Goal: Information Seeking & Learning: Compare options

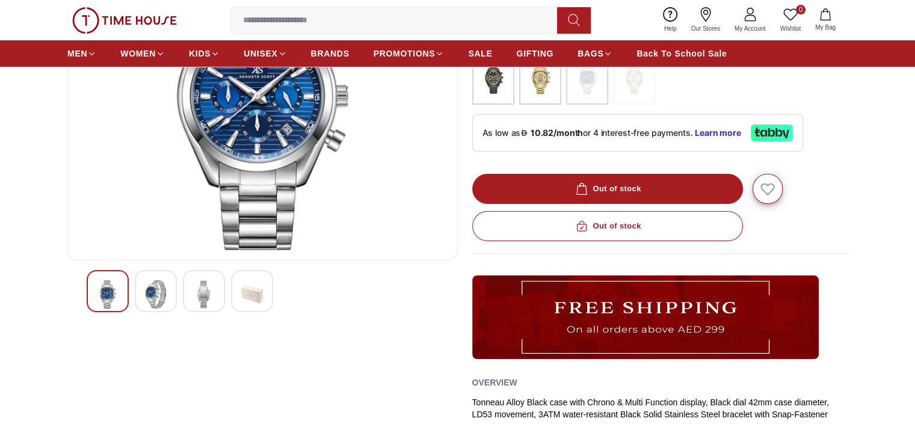
scroll to position [180, 0]
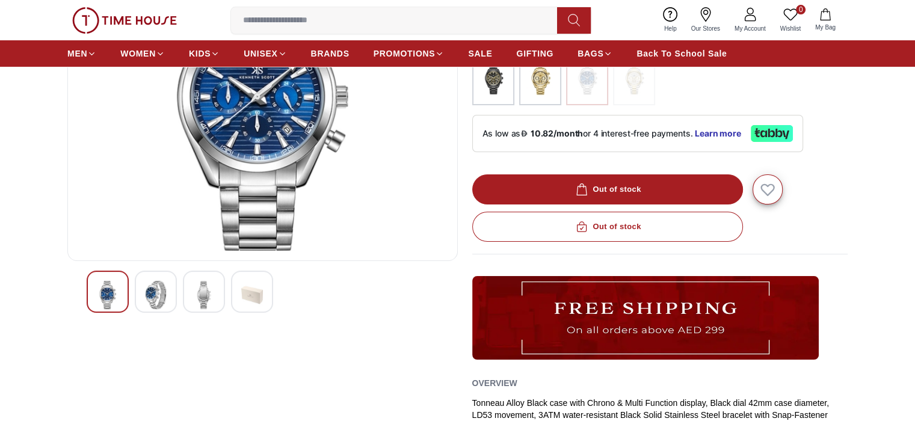
click at [152, 294] on img at bounding box center [156, 295] width 22 height 28
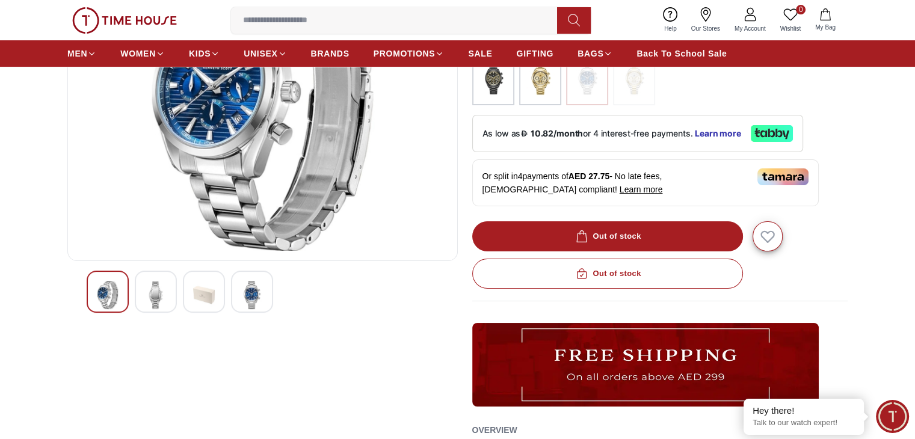
click at [197, 294] on img at bounding box center [204, 295] width 22 height 28
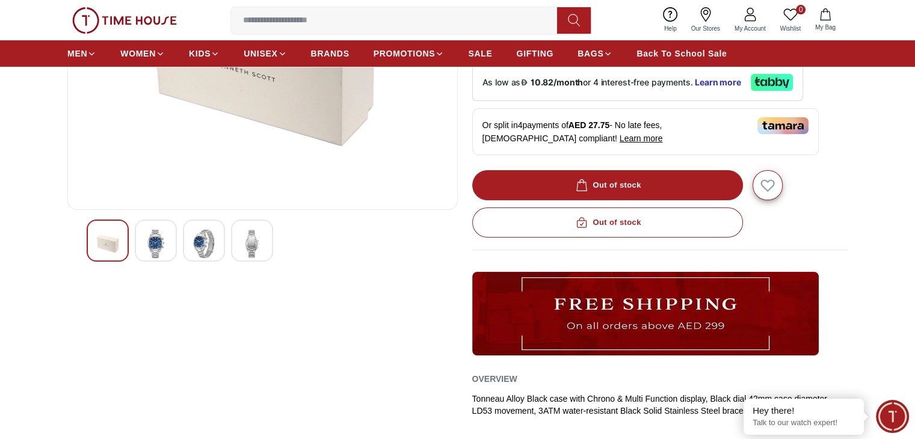
scroll to position [241, 0]
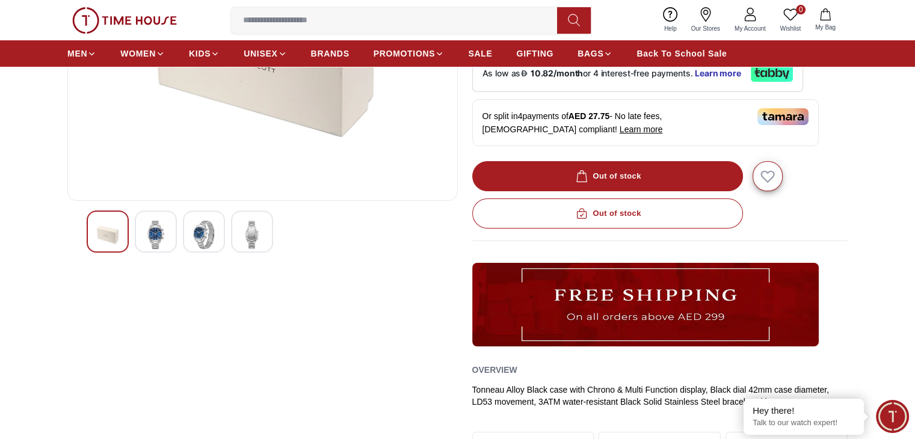
drag, startPoint x: 256, startPoint y: 254, endPoint x: 256, endPoint y: 248, distance: 6.6
click at [256, 251] on div at bounding box center [262, 234] width 390 height 47
click at [256, 245] on img at bounding box center [252, 235] width 22 height 28
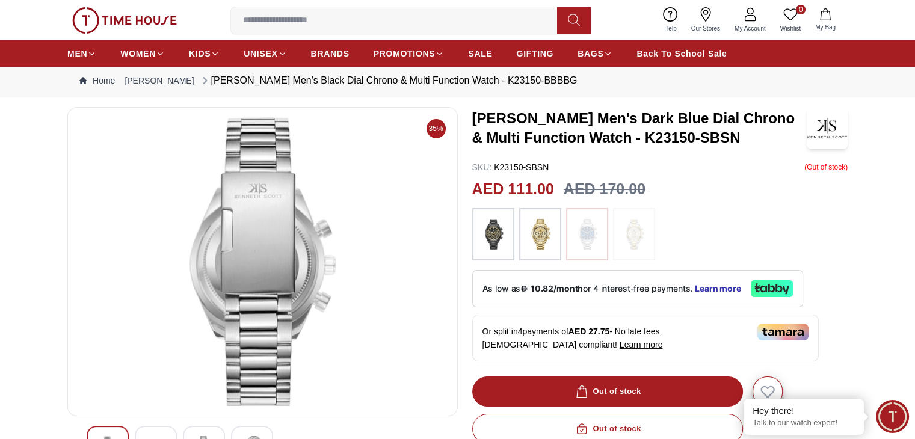
scroll to position [0, 0]
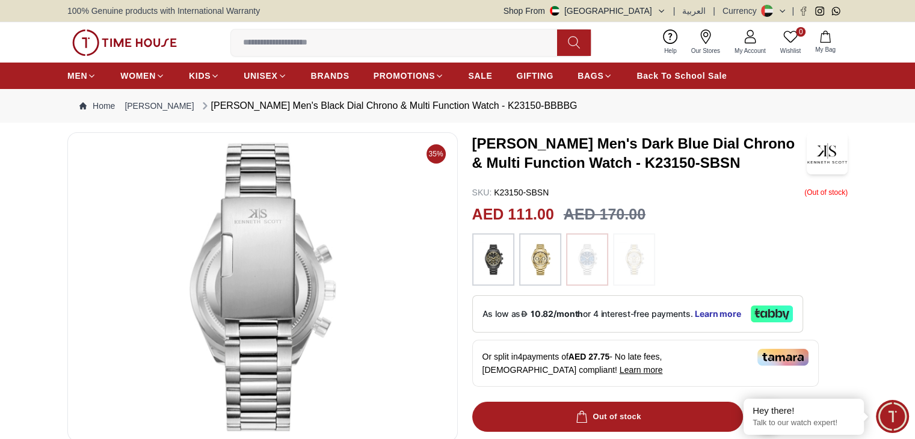
click at [353, 270] on img at bounding box center [263, 287] width 370 height 289
click at [498, 254] on img at bounding box center [493, 259] width 30 height 41
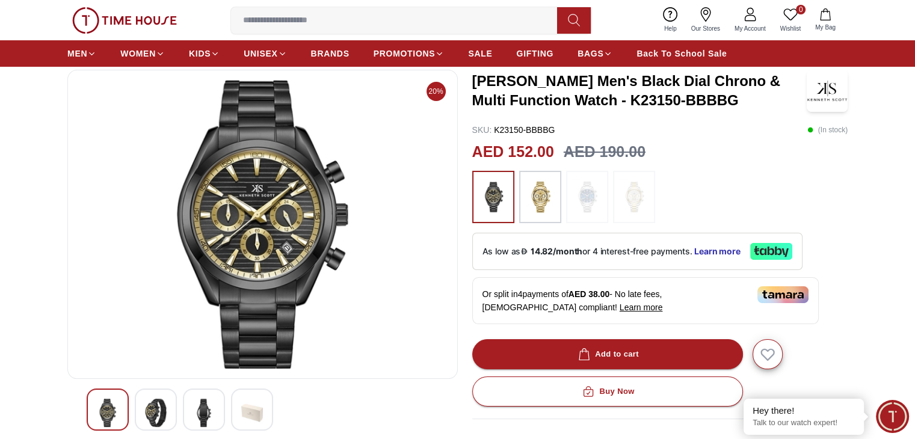
scroll to position [301, 0]
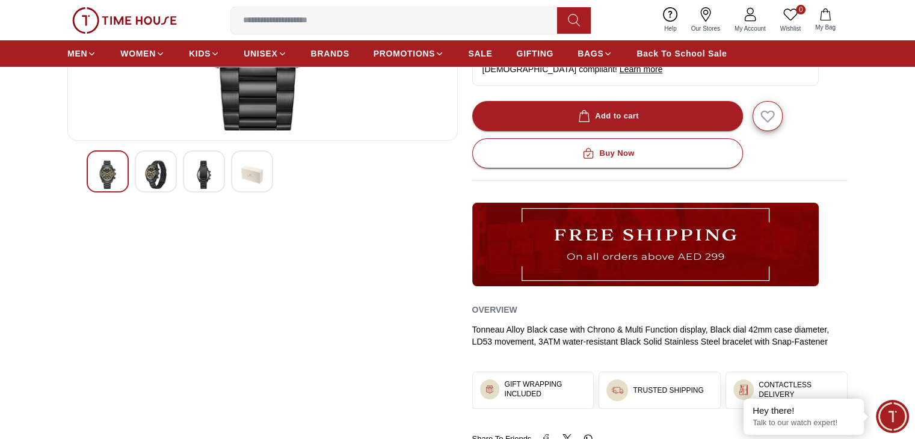
click at [158, 181] on img at bounding box center [156, 175] width 22 height 28
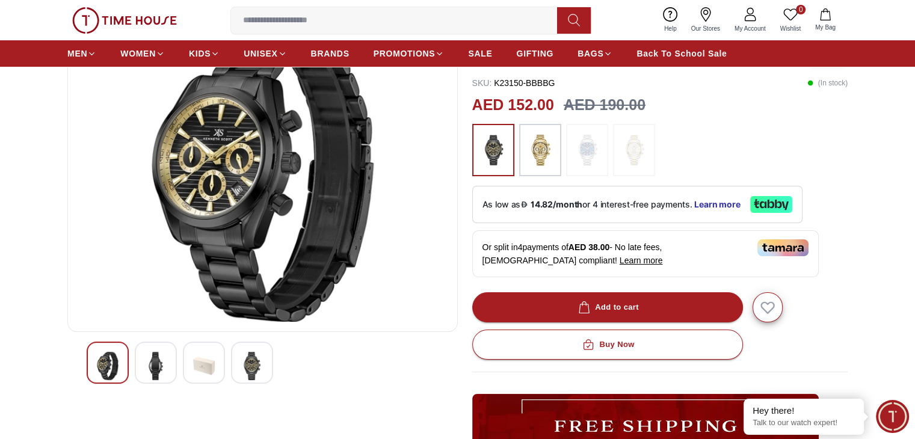
scroll to position [60, 0]
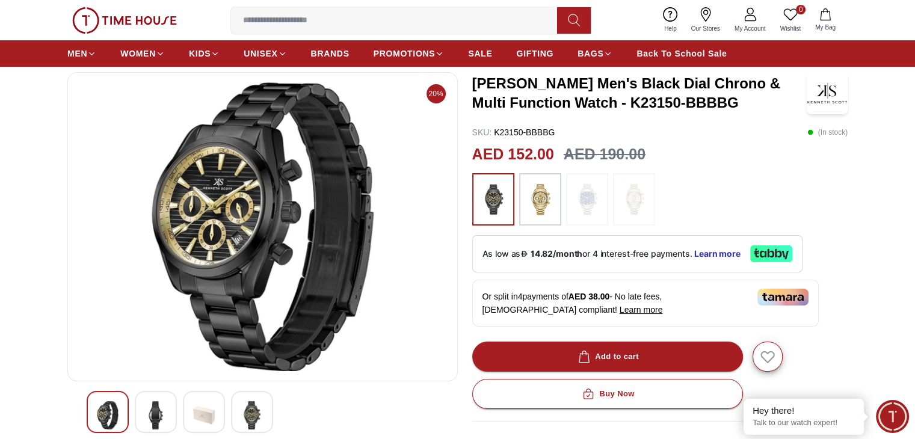
click at [208, 416] on img at bounding box center [204, 415] width 22 height 28
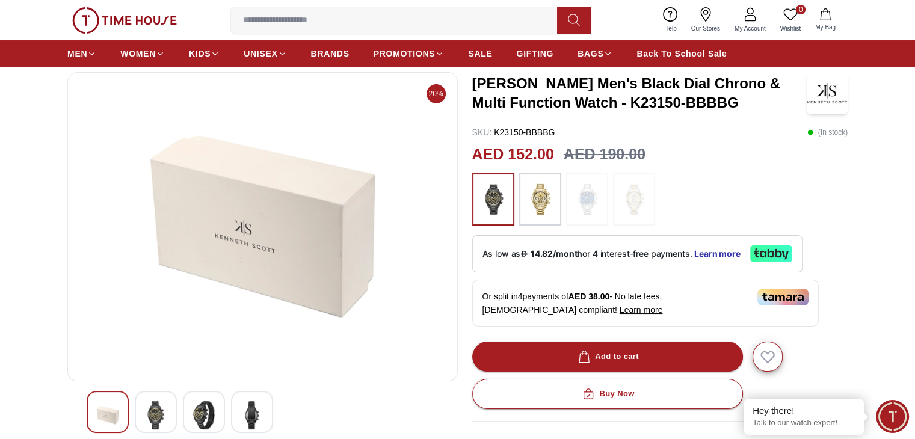
click at [254, 414] on img at bounding box center [252, 415] width 22 height 28
